Goal: Task Accomplishment & Management: Manage account settings

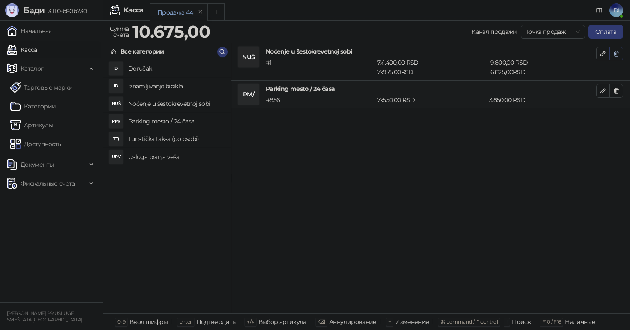
click at [616, 53] on icon "button" at bounding box center [616, 53] width 7 height 7
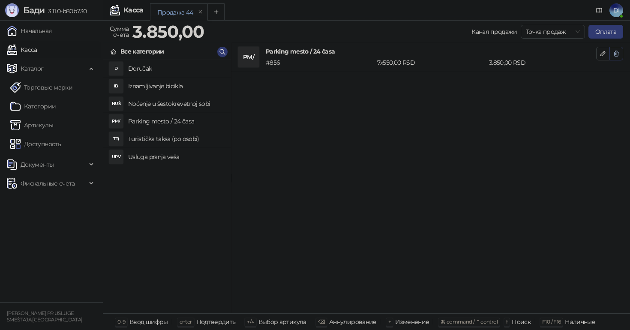
click at [616, 54] on icon "button" at bounding box center [617, 53] width 5 height 5
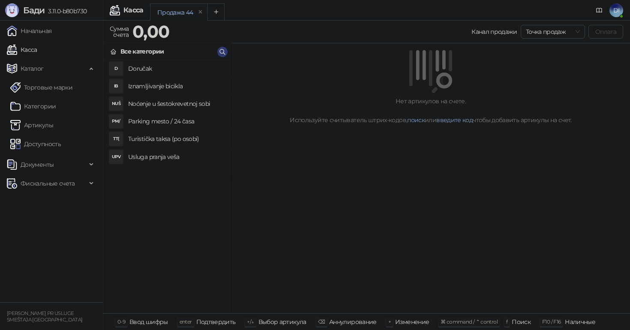
click at [36, 184] on span "Фискальные счета" at bounding box center [48, 183] width 54 height 17
click at [33, 206] on link "Выданные счета" at bounding box center [40, 202] width 61 height 17
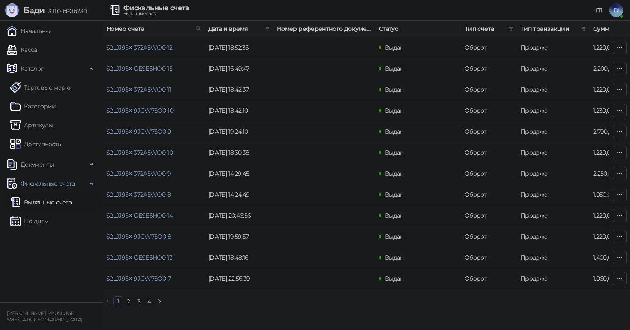
click at [128, 306] on link "2" at bounding box center [128, 301] width 9 height 9
click at [137, 306] on link "3" at bounding box center [138, 301] width 9 height 9
click at [149, 306] on link "4" at bounding box center [149, 301] width 9 height 9
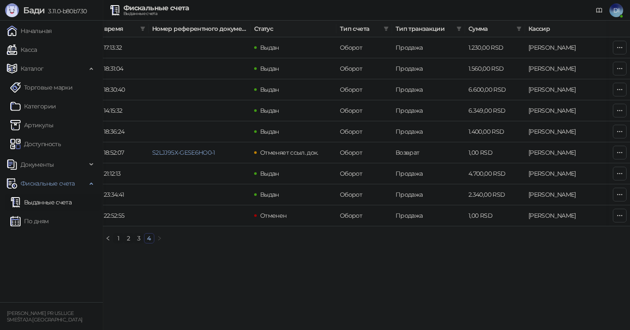
scroll to position [0, 127]
click at [139, 243] on link "3" at bounding box center [138, 238] width 9 height 9
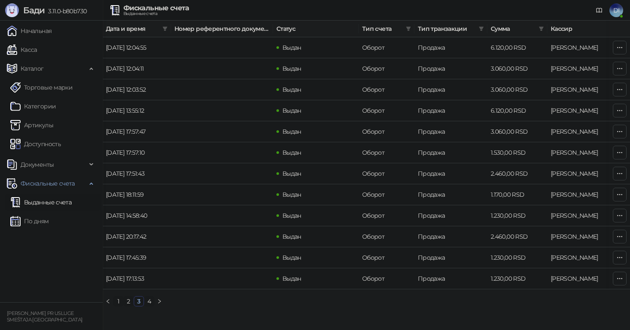
scroll to position [0, 102]
click at [133, 306] on link "2" at bounding box center [128, 301] width 9 height 9
click at [139, 306] on link "3" at bounding box center [138, 301] width 9 height 9
click at [127, 306] on link "2" at bounding box center [128, 301] width 9 height 9
click at [118, 305] on link "1" at bounding box center [118, 301] width 9 height 9
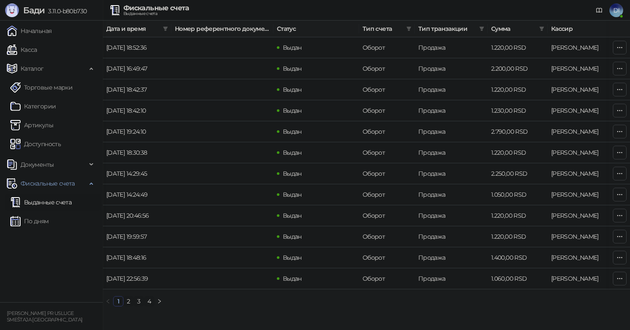
click at [118, 305] on link "1" at bounding box center [118, 301] width 9 height 9
